Goal: Task Accomplishment & Management: Complete application form

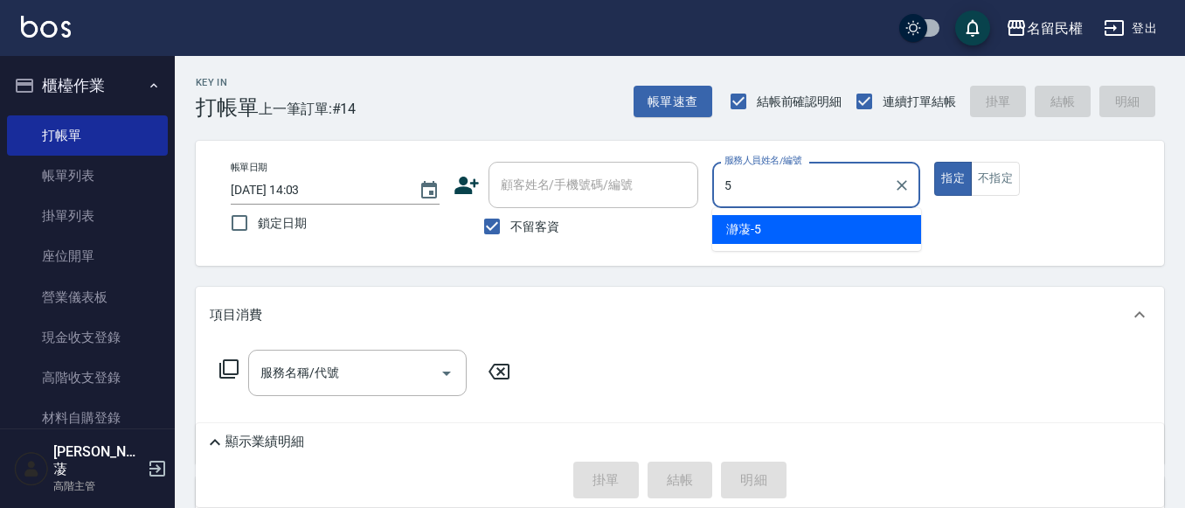
type input "瀞蓤-5"
type button "true"
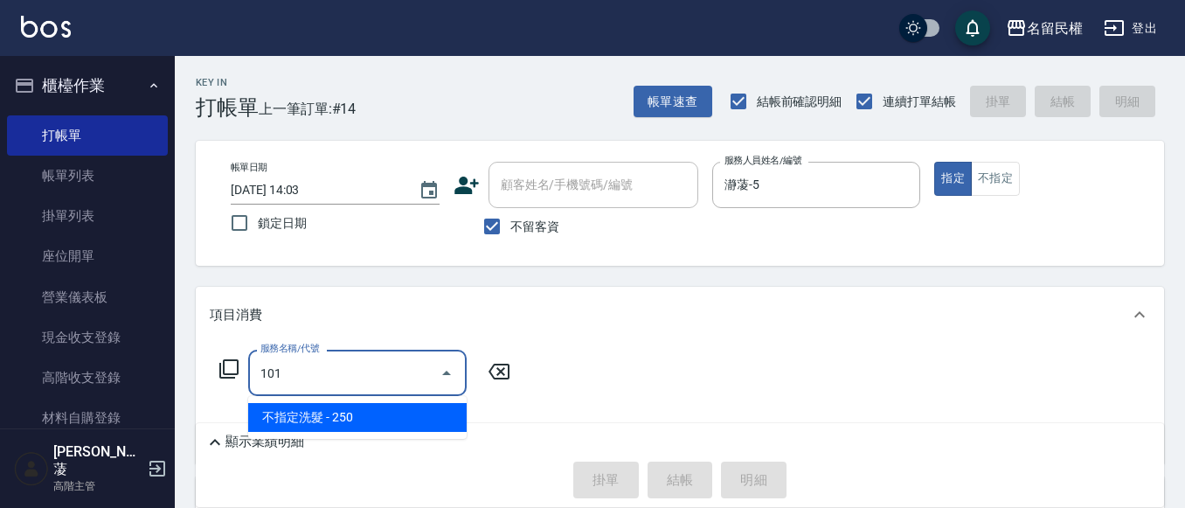
type input "不指定洗髮(101)"
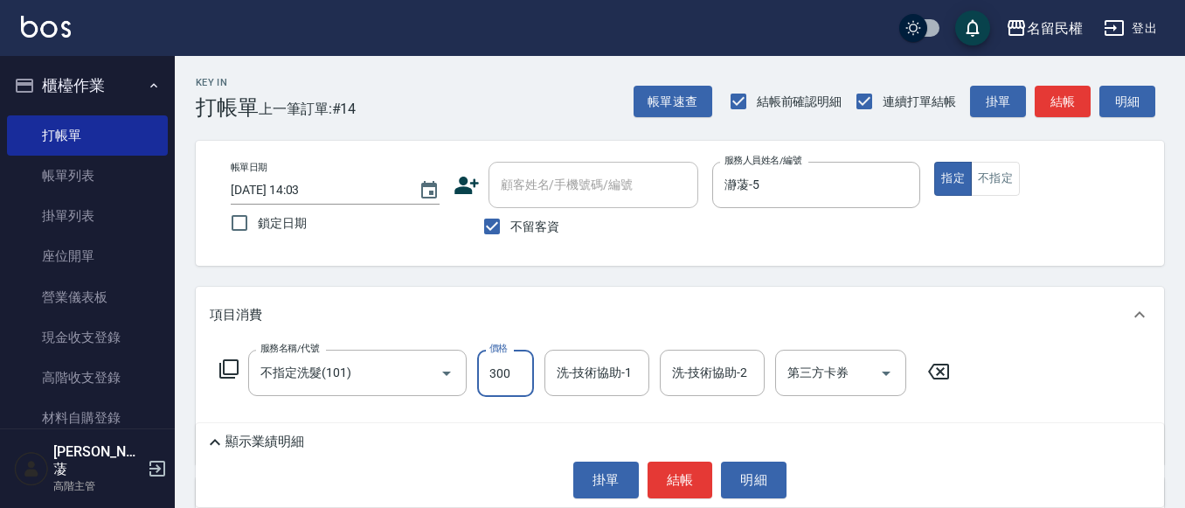
type input "300"
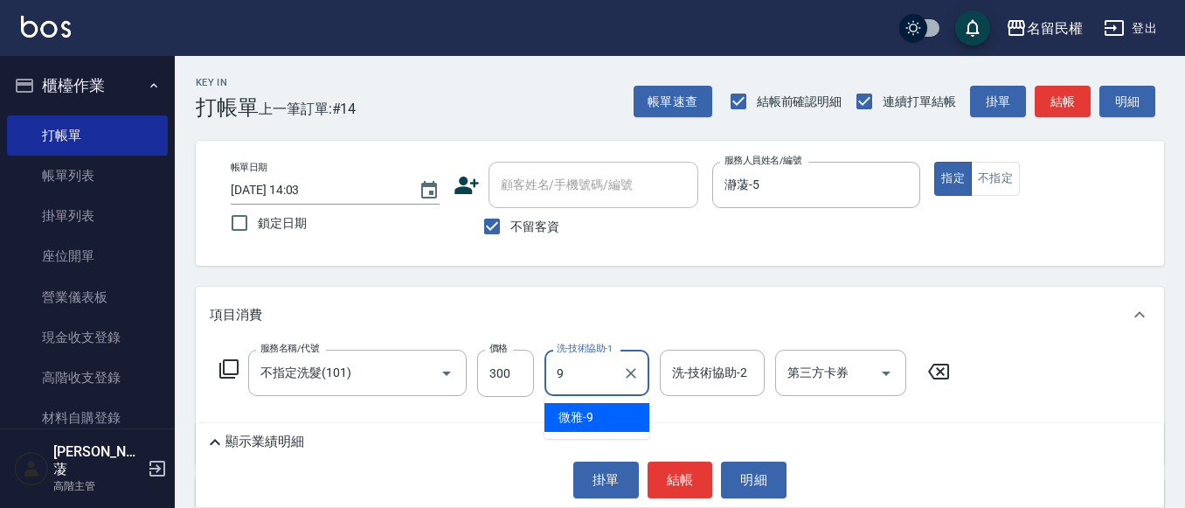
type input "微雅-9"
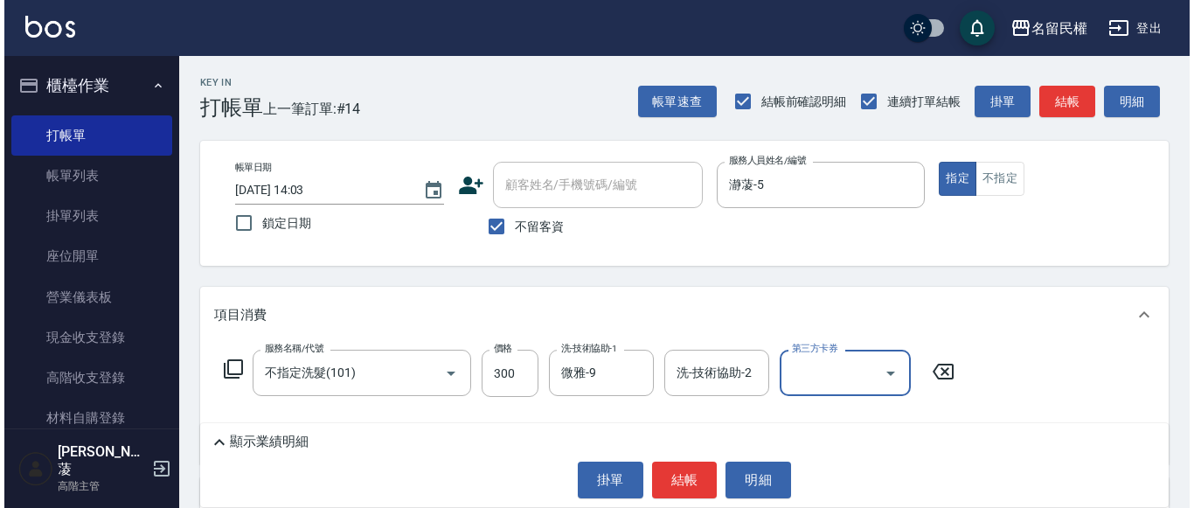
scroll to position [87, 0]
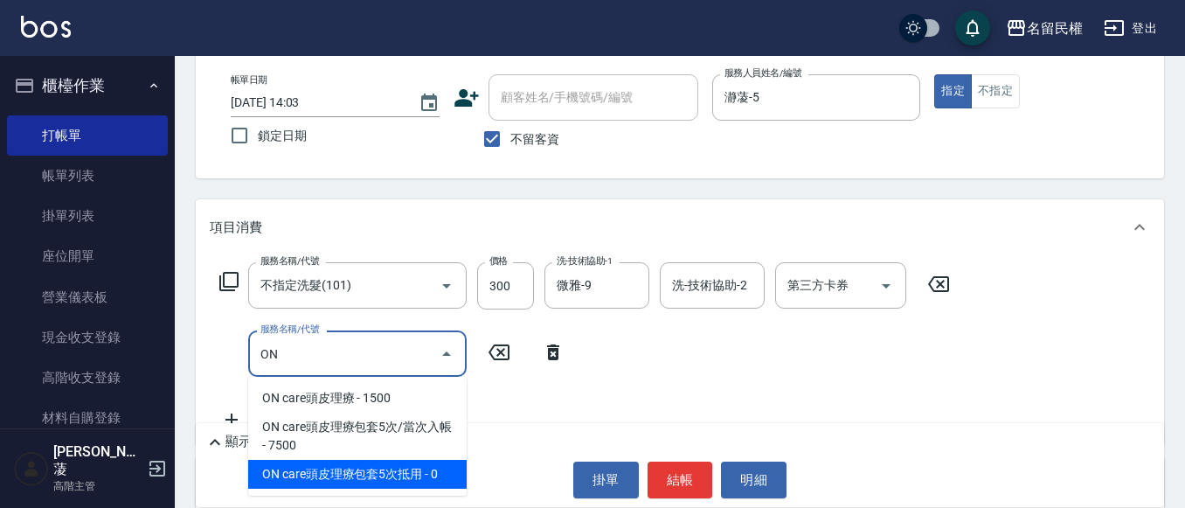
click at [401, 469] on span "ON care頭皮理療包套5次抵用 - 0" at bounding box center [357, 474] width 219 height 29
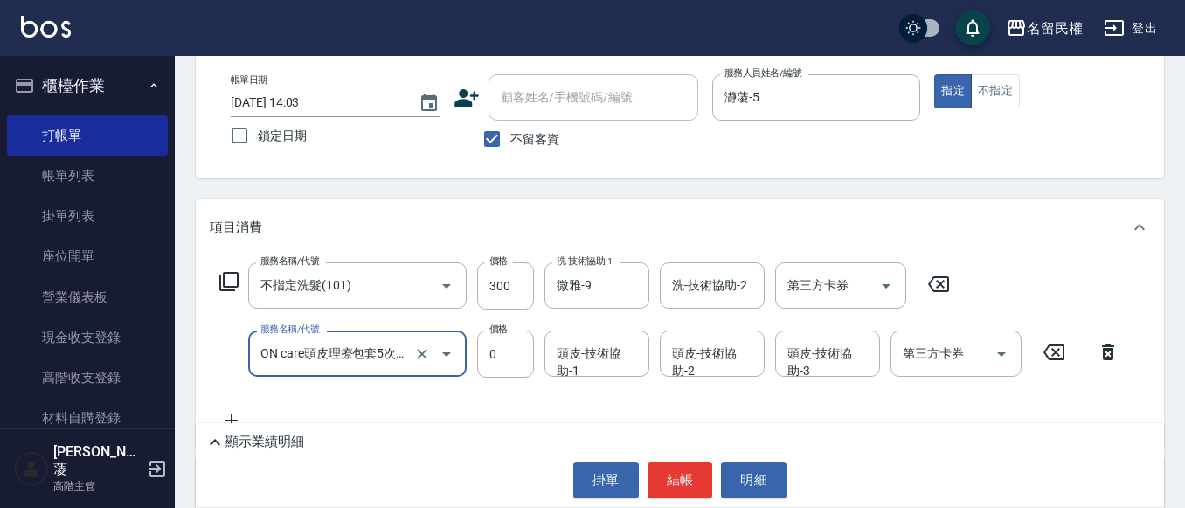
type input "ON care頭皮理療包套5次抵用(623)"
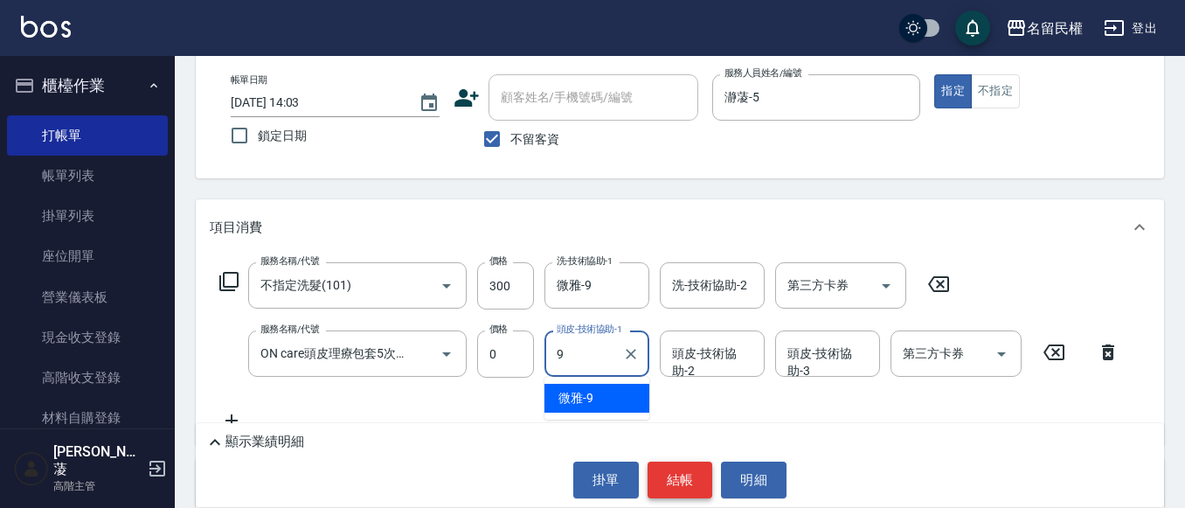
type input "微雅-9"
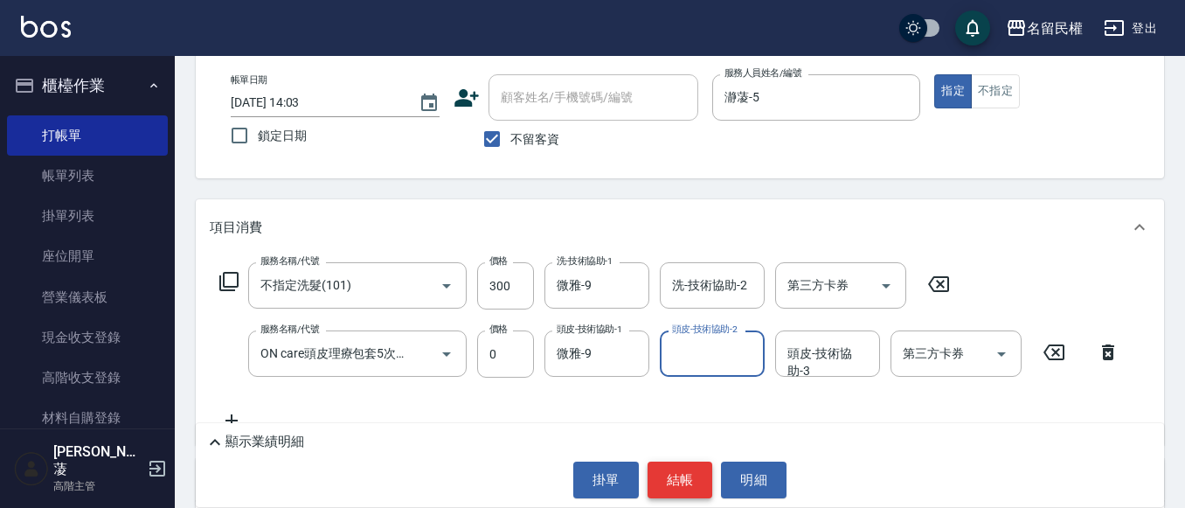
drag, startPoint x: 679, startPoint y: 479, endPoint x: 669, endPoint y: 482, distance: 10.8
click at [679, 481] on button "結帳" at bounding box center [681, 480] width 66 height 37
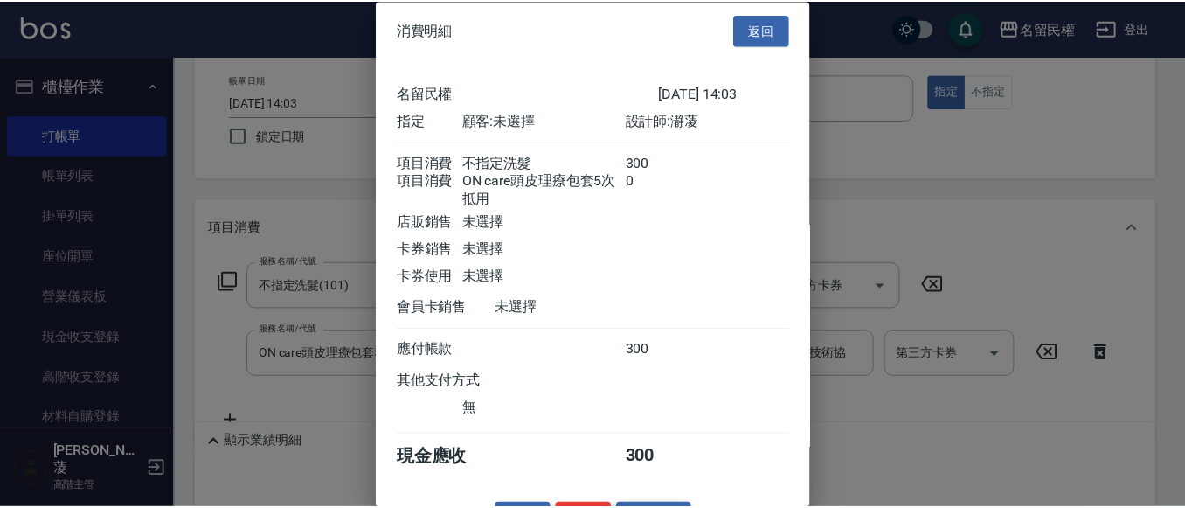
scroll to position [65, 0]
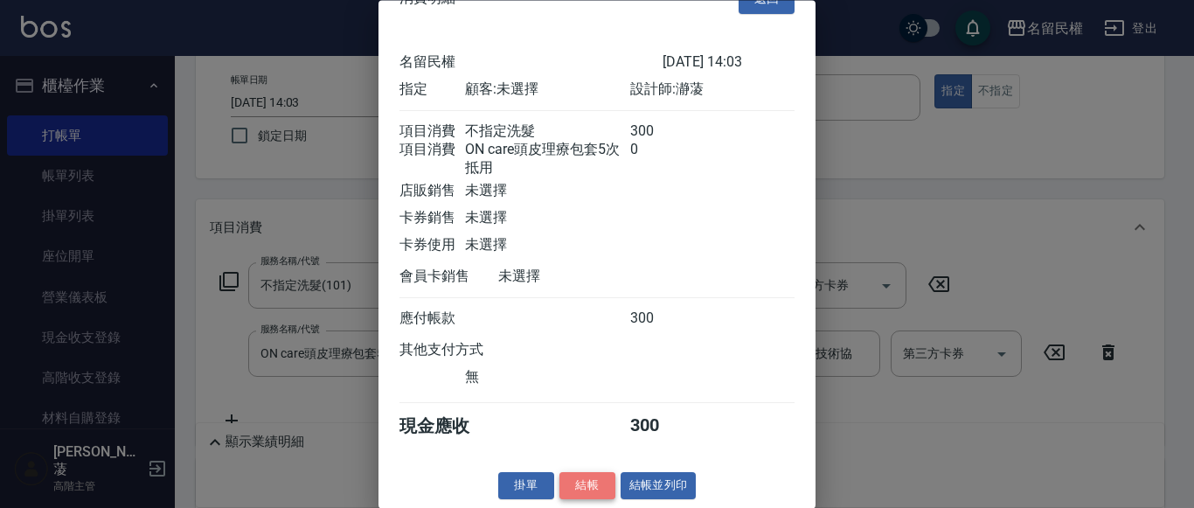
click at [559, 476] on button "結帳" at bounding box center [587, 486] width 56 height 27
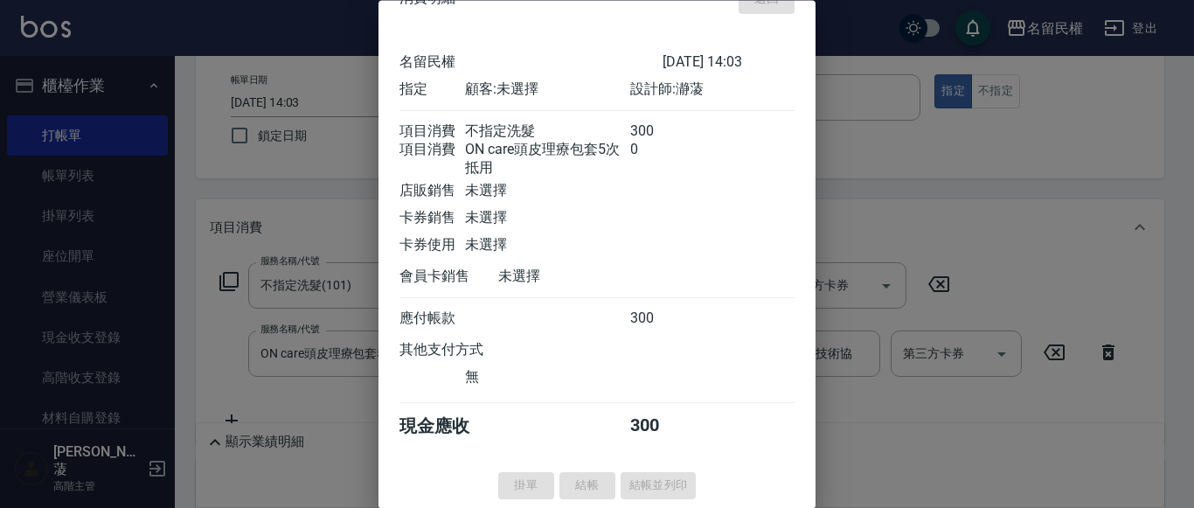
type input "[DATE] 14:38"
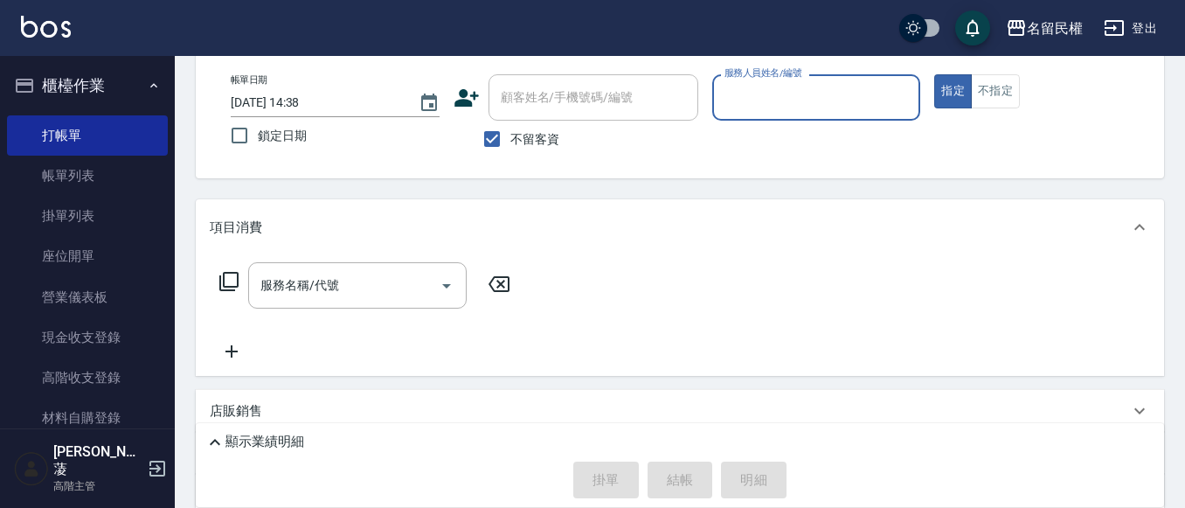
scroll to position [0, 0]
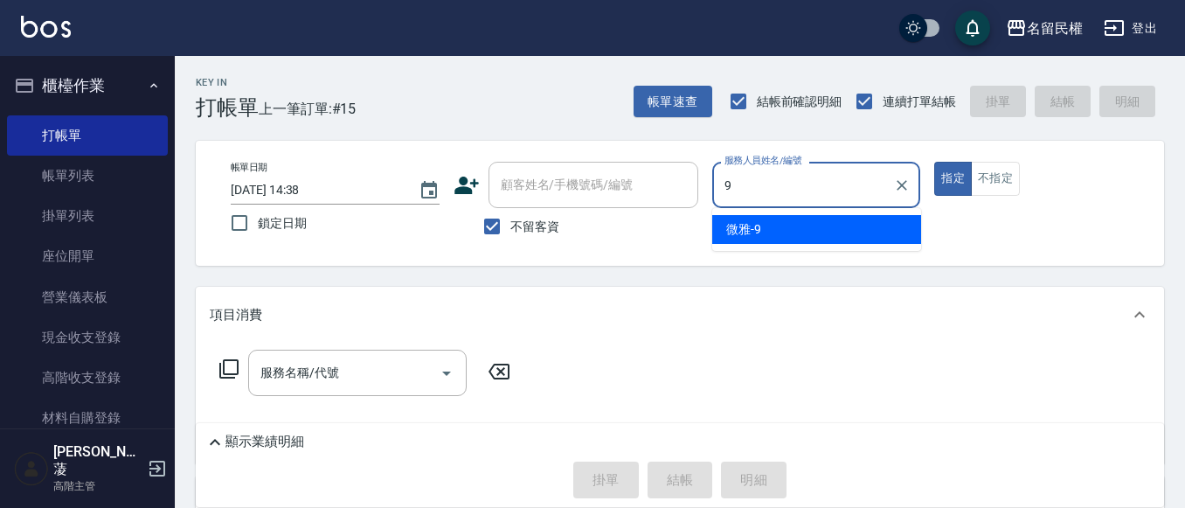
type input "微雅-9"
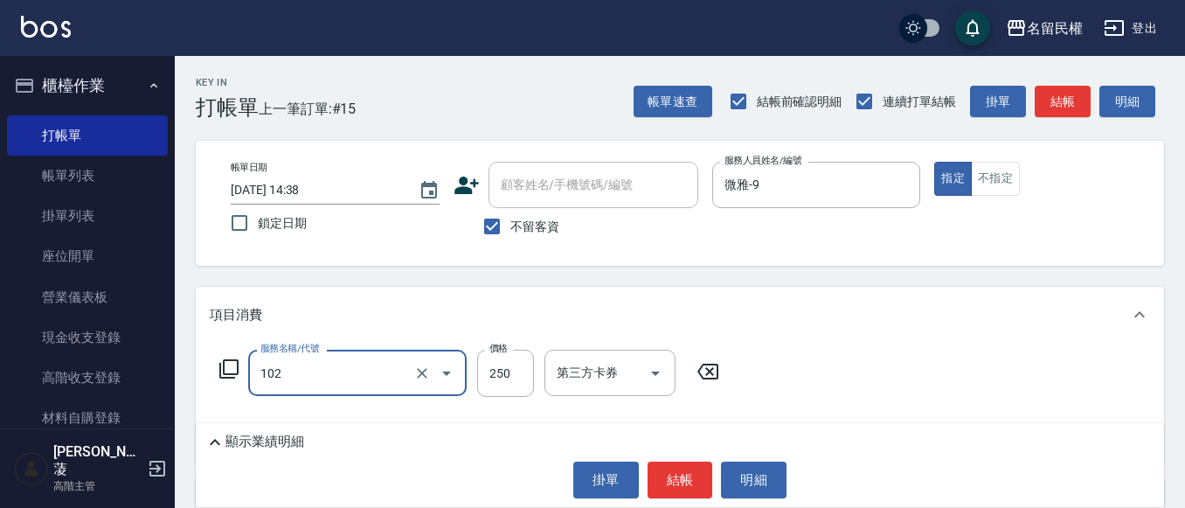
type input "指定洗髮(102)"
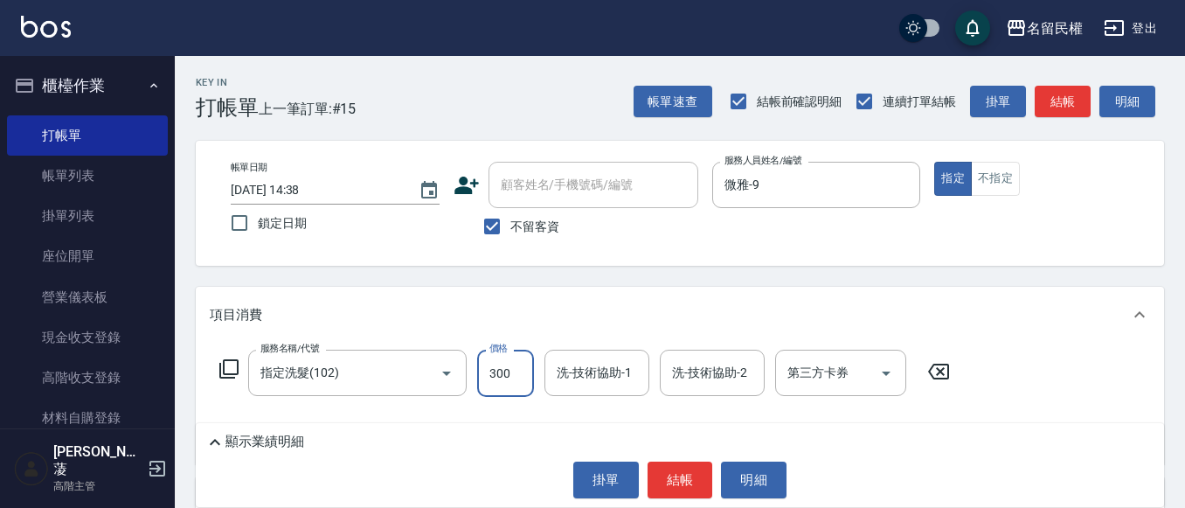
type input "300"
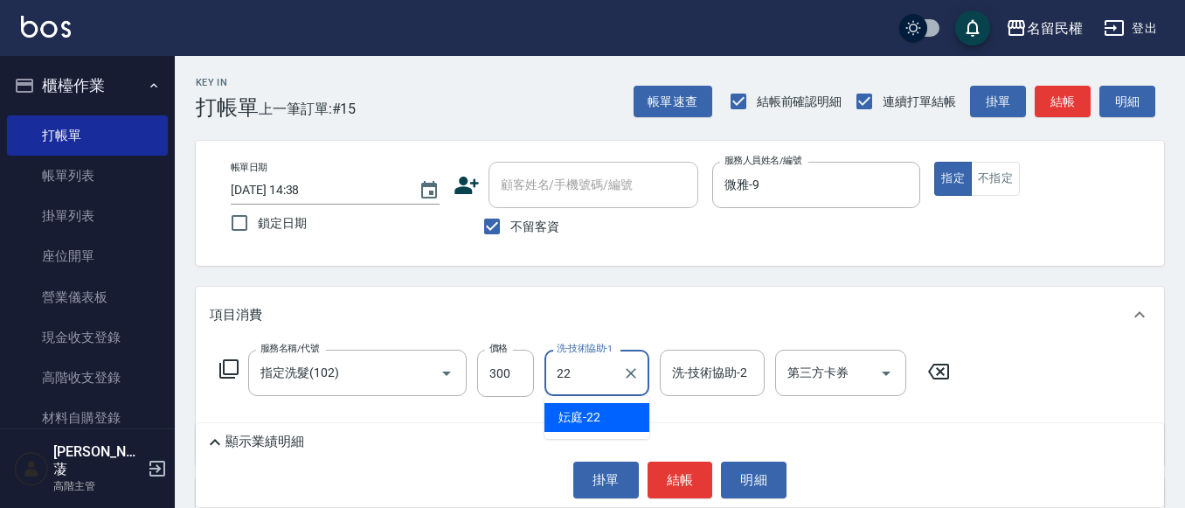
type input "妘庭-22"
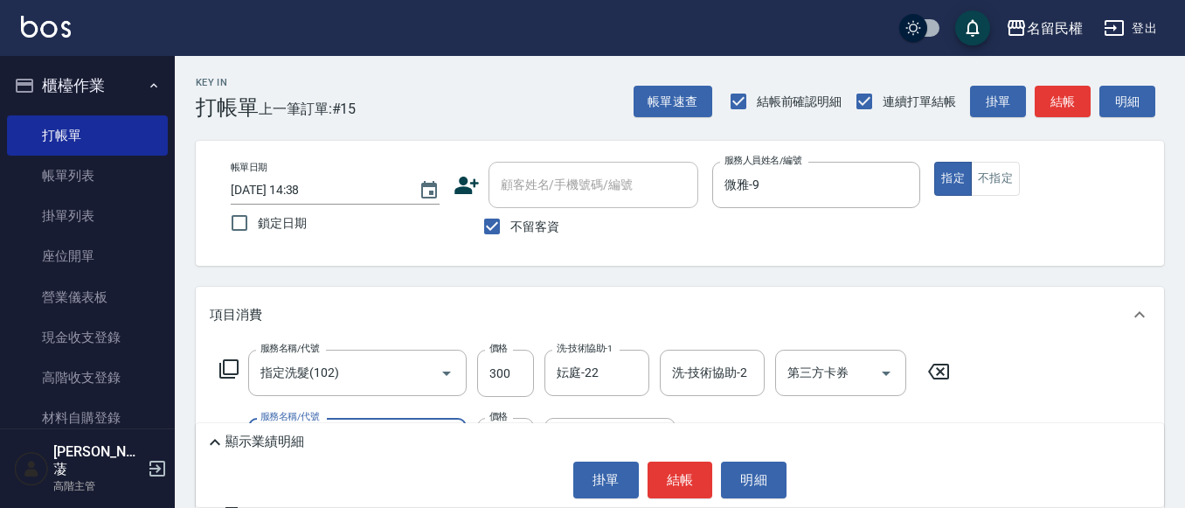
type input "指定洗髮(102)"
type input "1100"
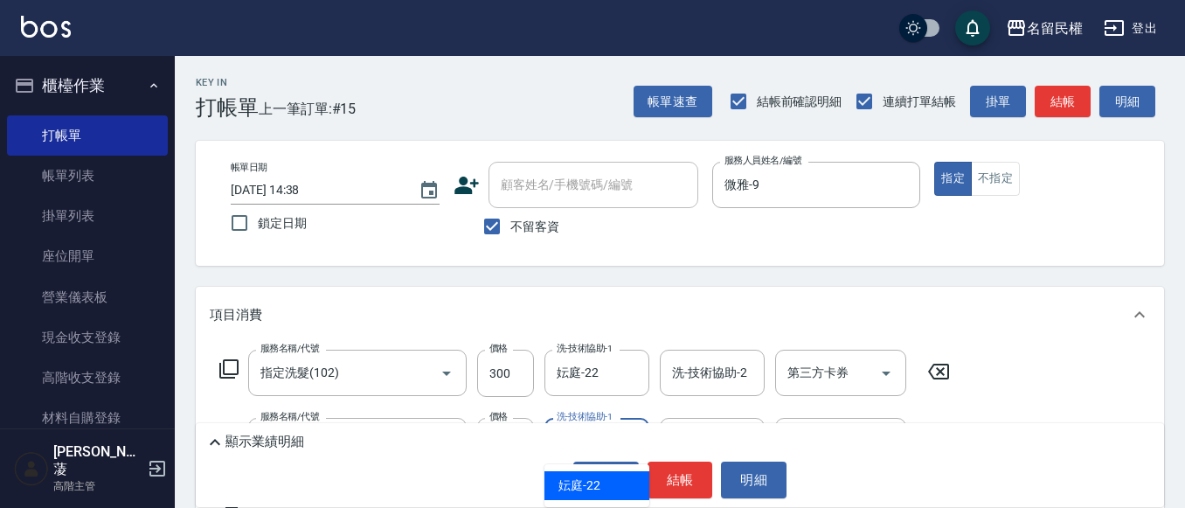
type input "妘庭-22"
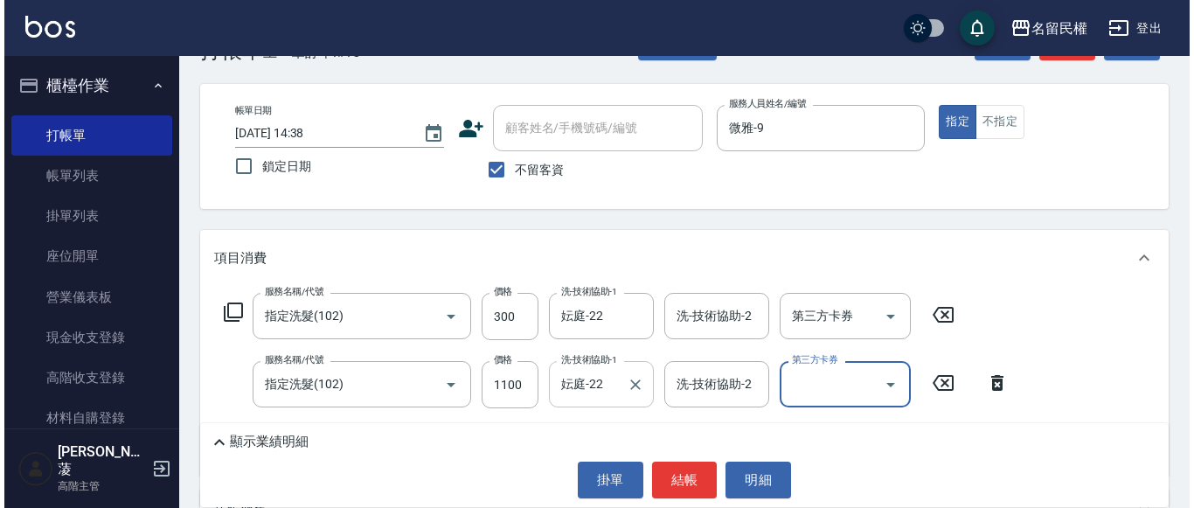
scroll to position [87, 0]
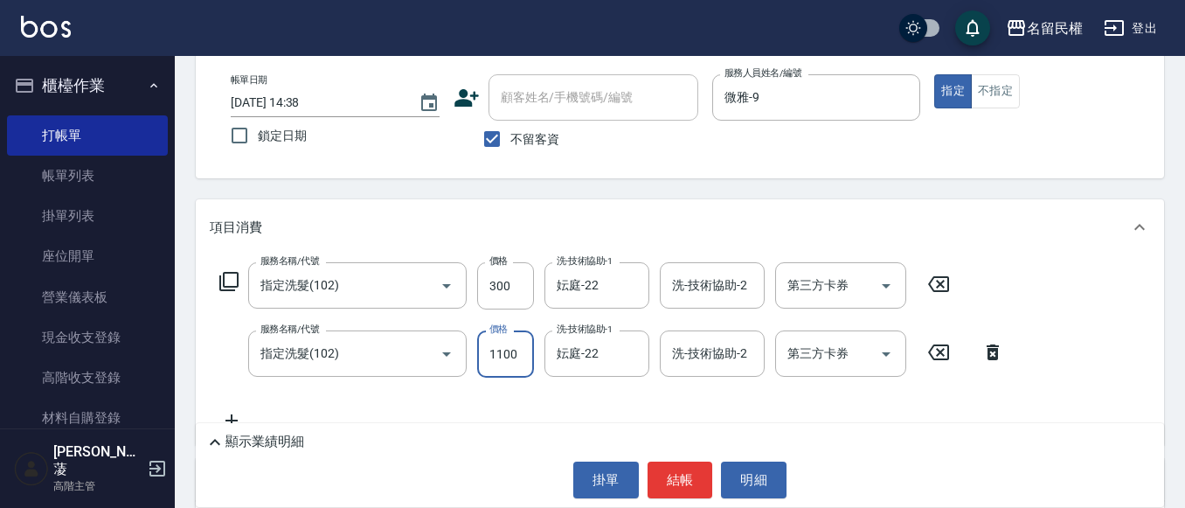
click at [508, 352] on input "1100" at bounding box center [505, 353] width 57 height 47
type input "100"
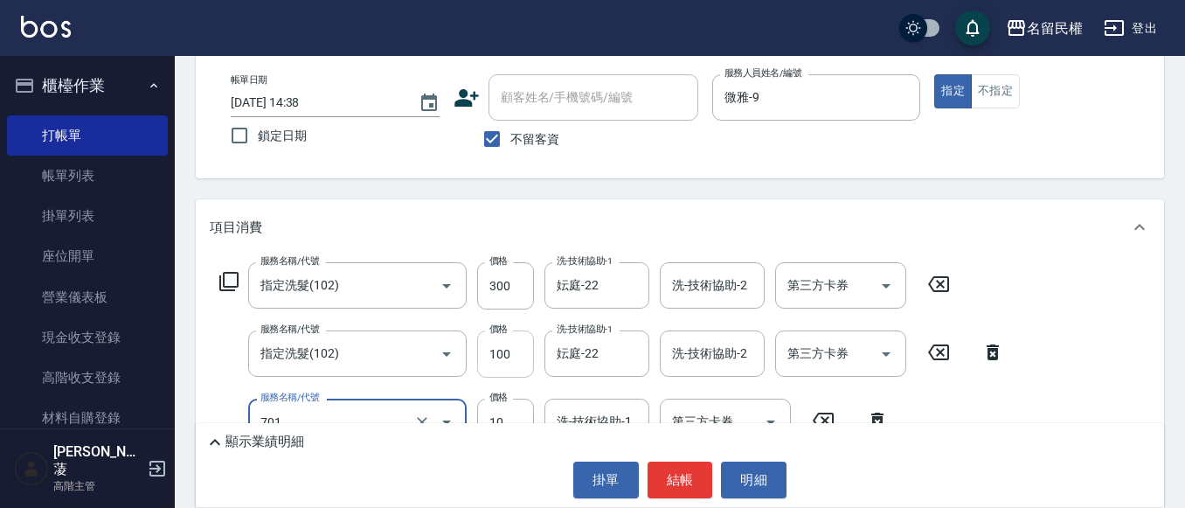
type input "潤絲(701)"
type input "30"
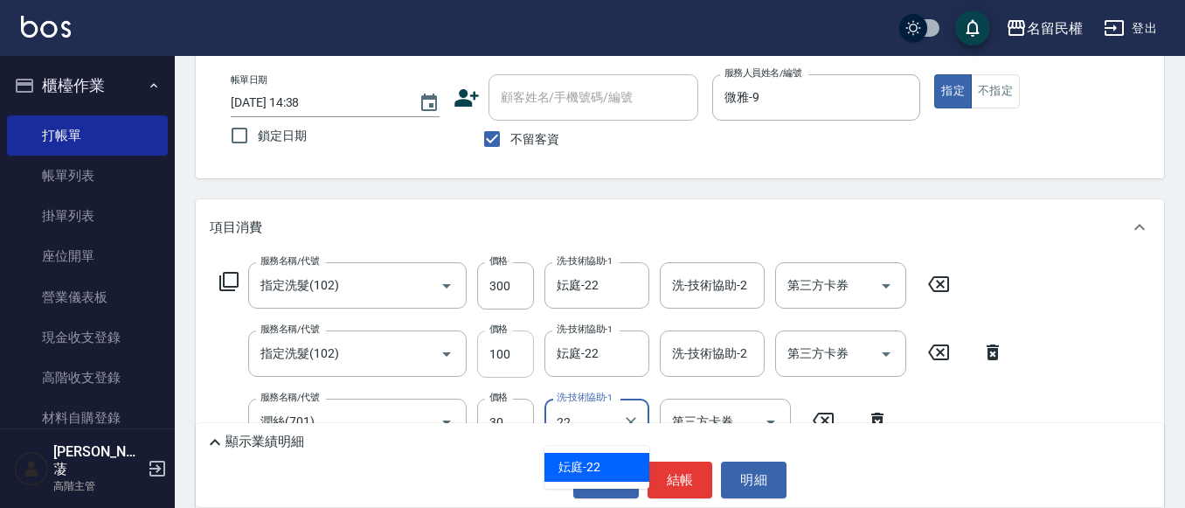
type input "妘庭-22"
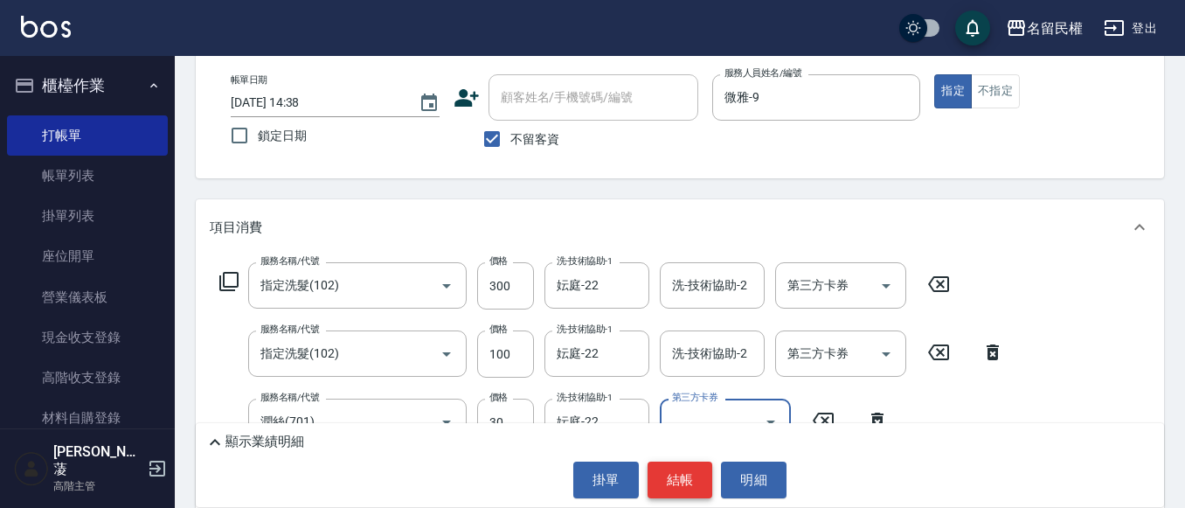
click at [685, 474] on button "結帳" at bounding box center [681, 480] width 66 height 37
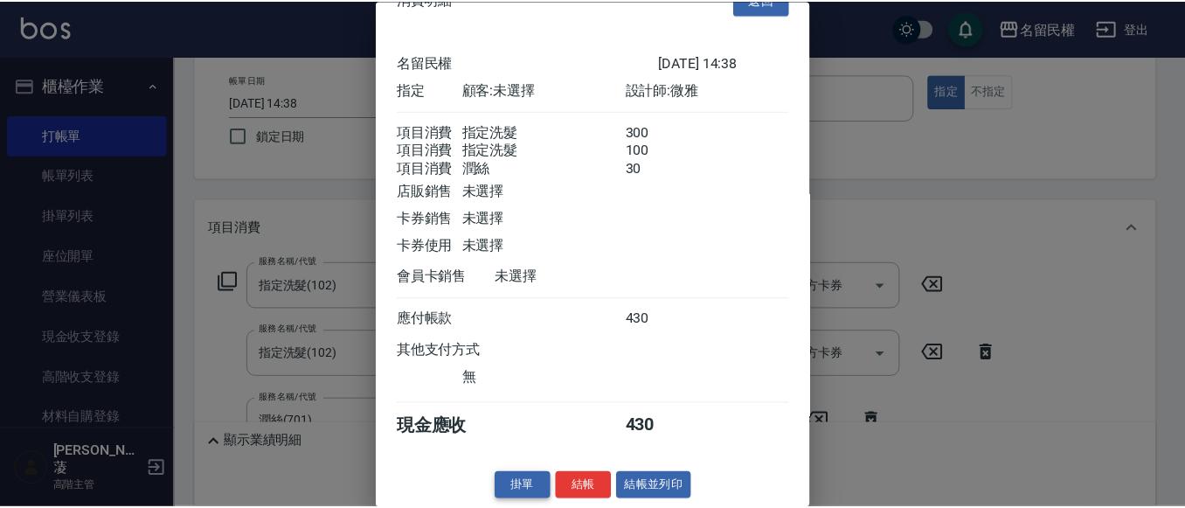
scroll to position [65, 0]
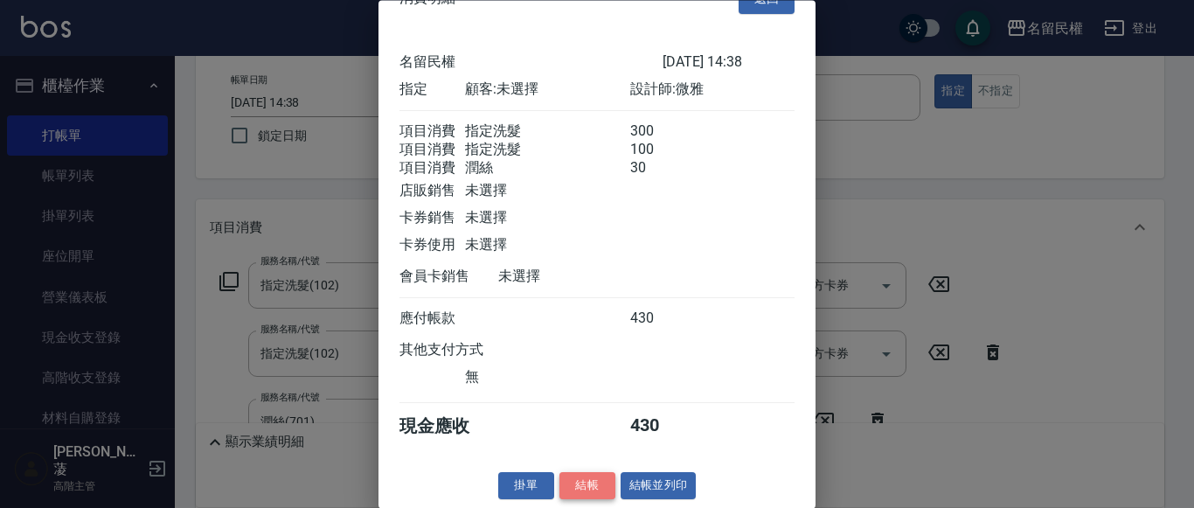
click at [566, 486] on button "結帳" at bounding box center [587, 486] width 56 height 27
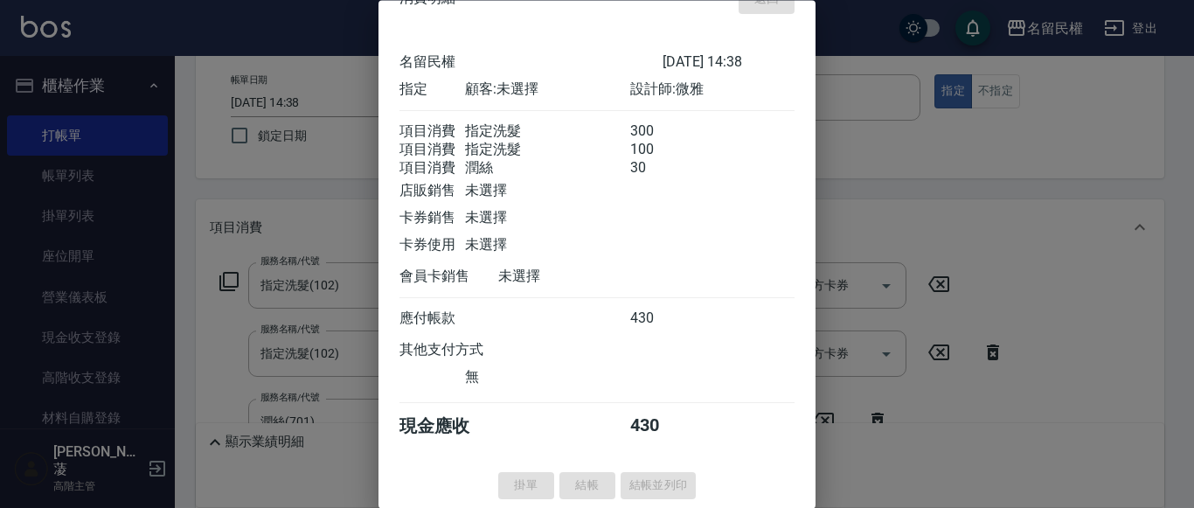
type input "[DATE] 14:41"
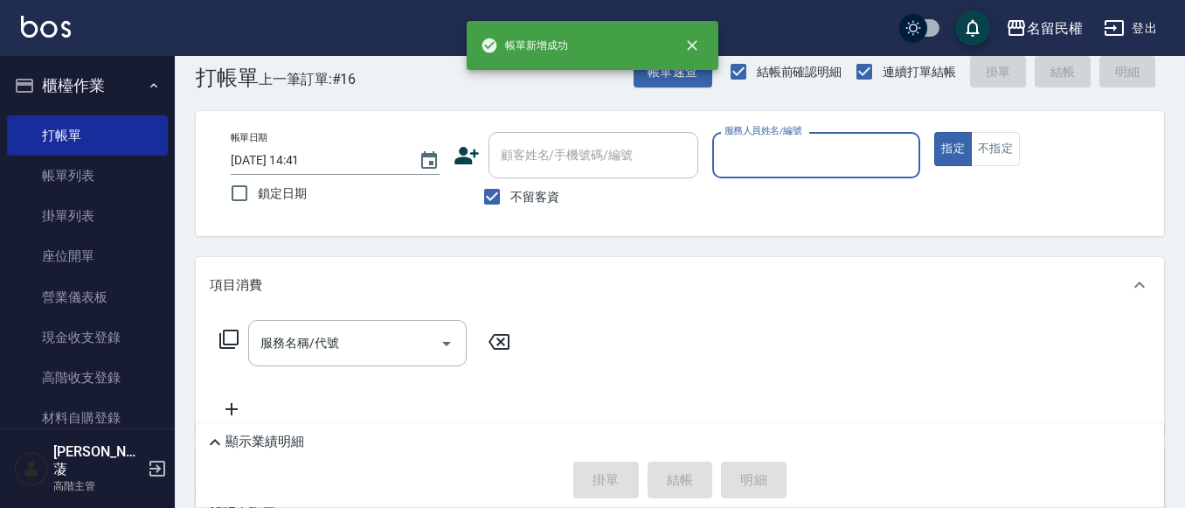
scroll to position [0, 0]
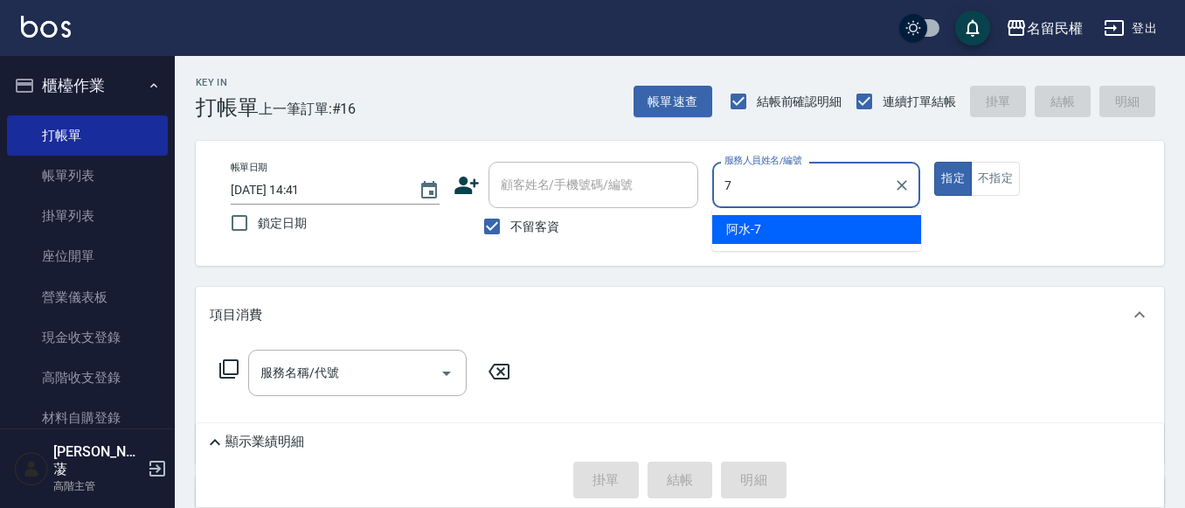
type input "阿水-7"
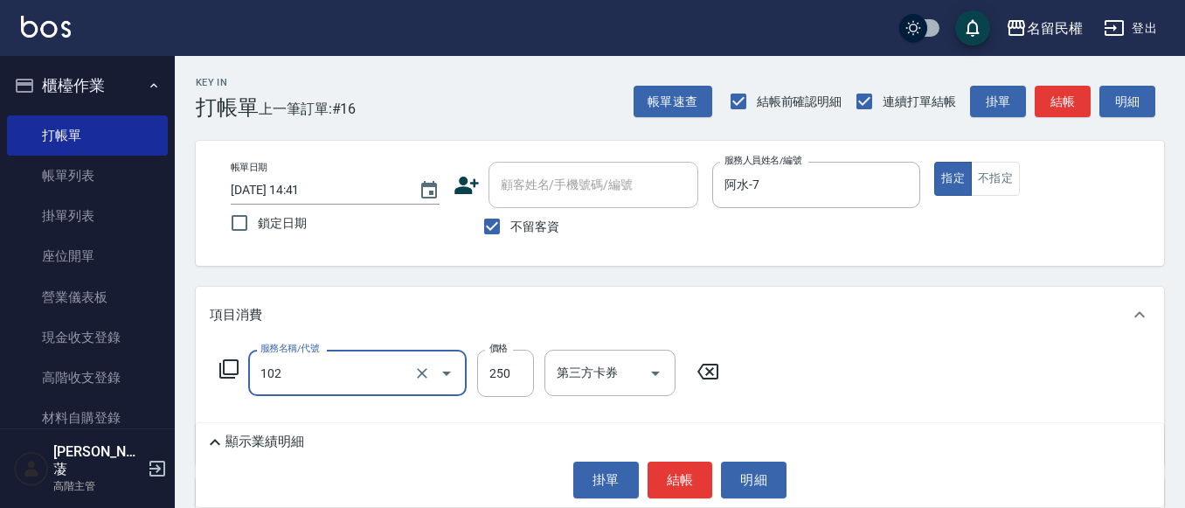
type input "指定洗髮(102)"
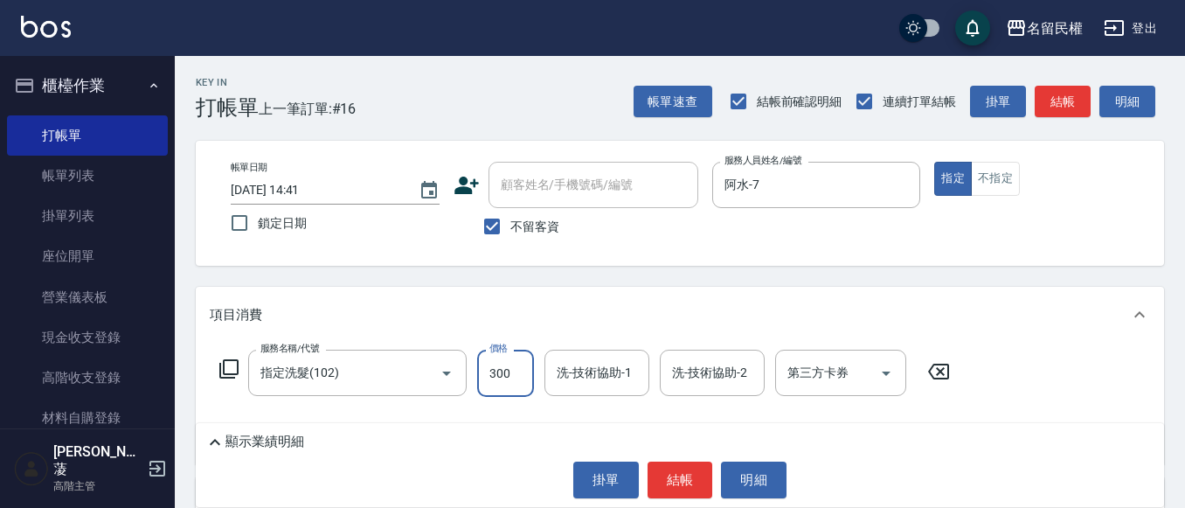
type input "300"
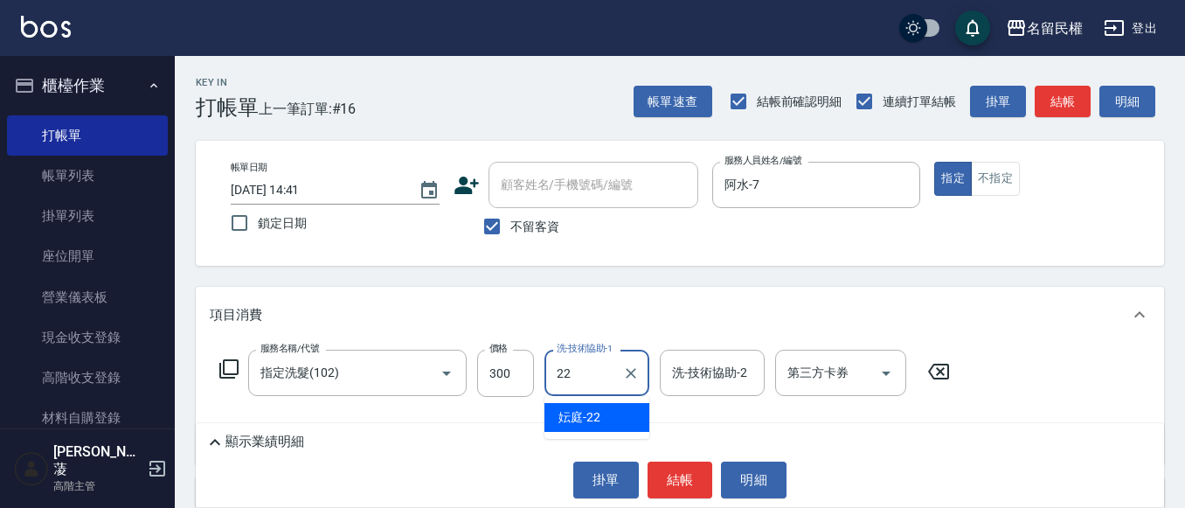
type input "妘庭-22"
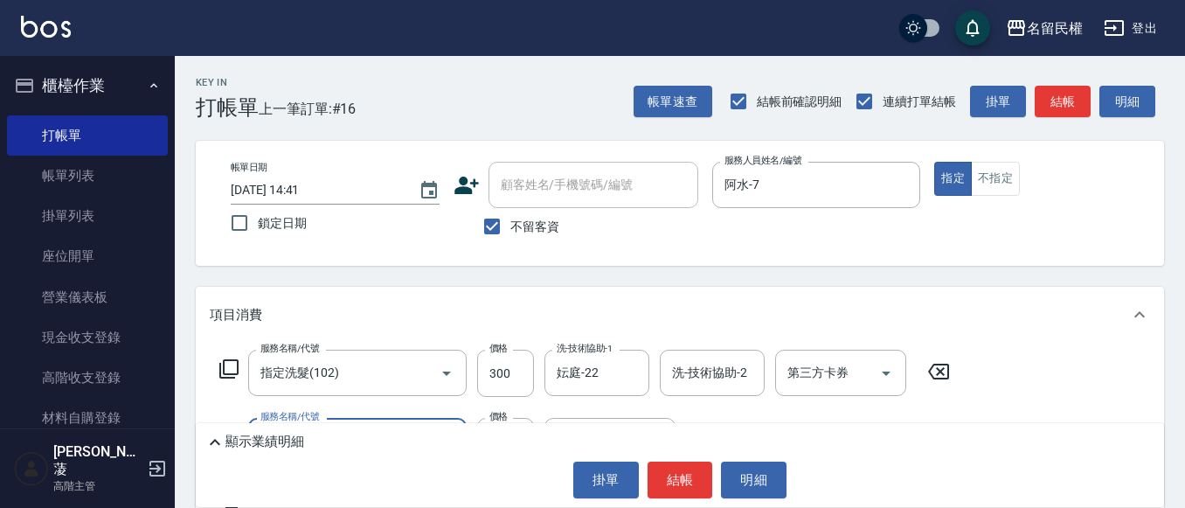
type input "青捲/吹捲/夾直/電棒/夾玉米鬚(703)"
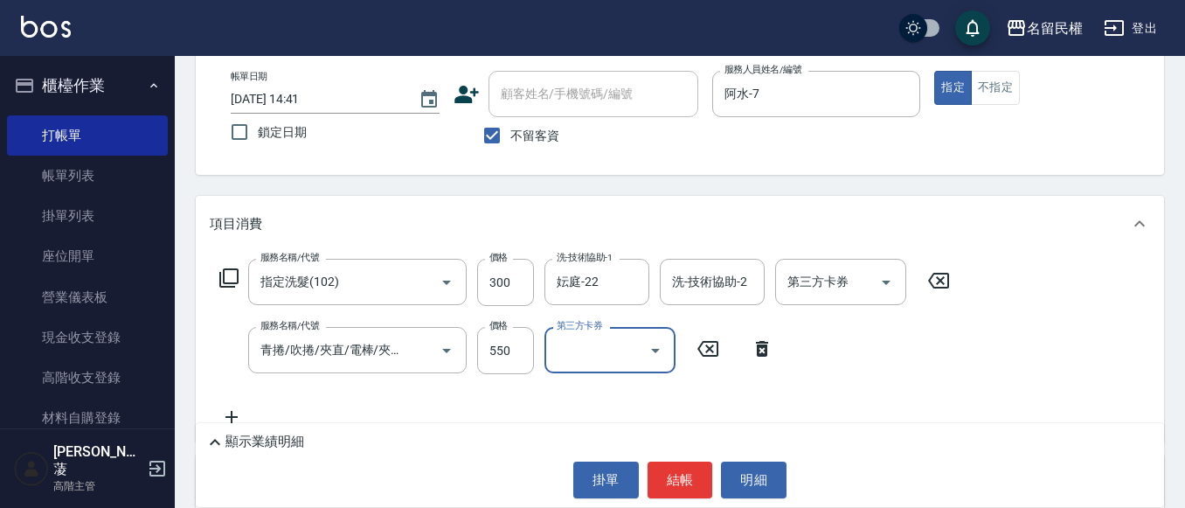
scroll to position [175, 0]
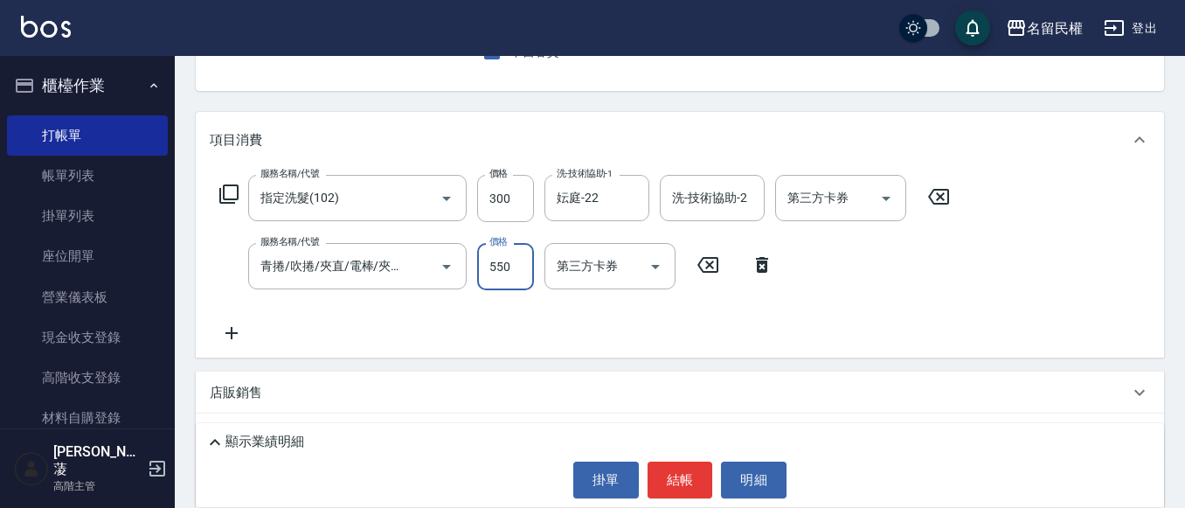
click at [499, 267] on input "550" at bounding box center [505, 266] width 57 height 47
type input "50"
drag, startPoint x: 677, startPoint y: 490, endPoint x: 661, endPoint y: 484, distance: 17.7
click at [675, 490] on button "結帳" at bounding box center [681, 480] width 66 height 37
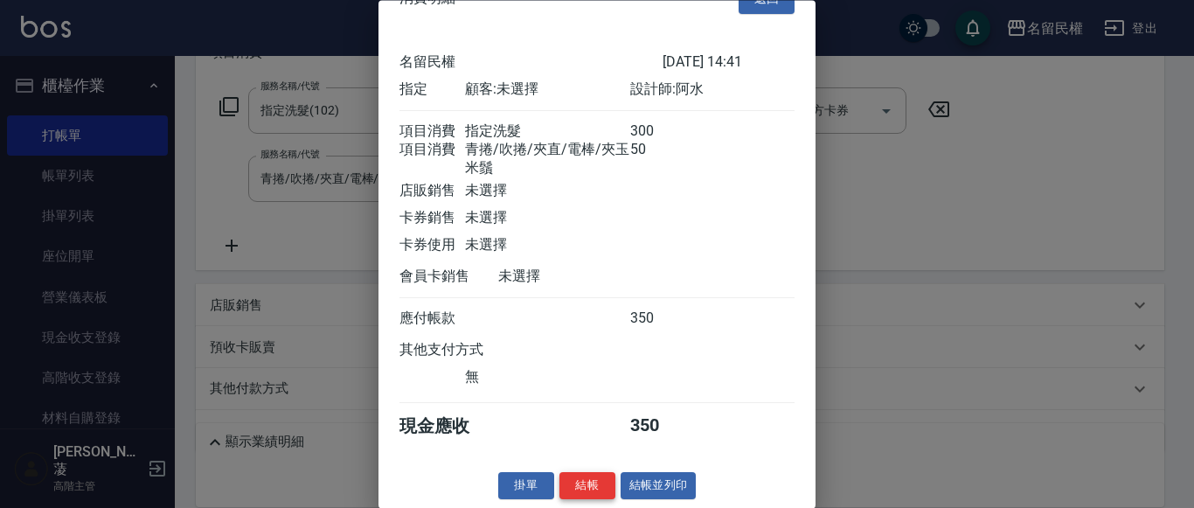
scroll to position [65, 0]
click at [578, 476] on button "結帳" at bounding box center [587, 486] width 56 height 27
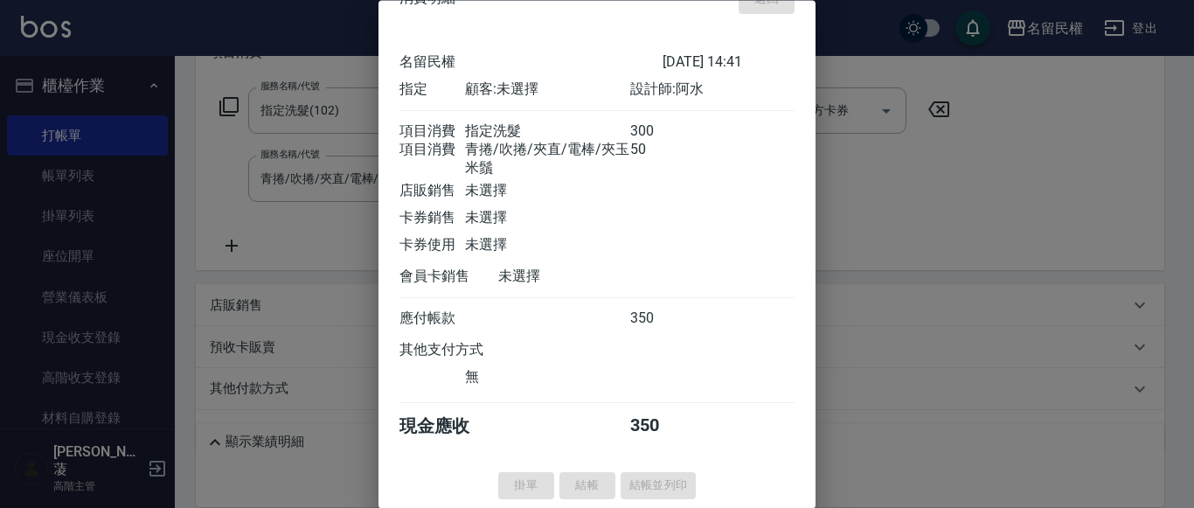
type input "[DATE] 15:03"
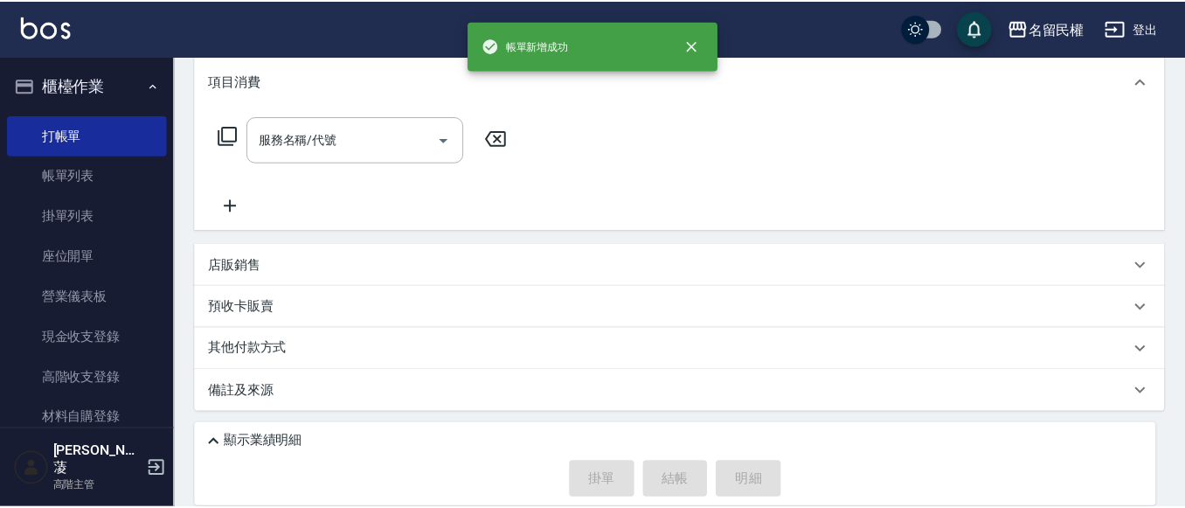
scroll to position [0, 0]
